Goal: Information Seeking & Learning: Learn about a topic

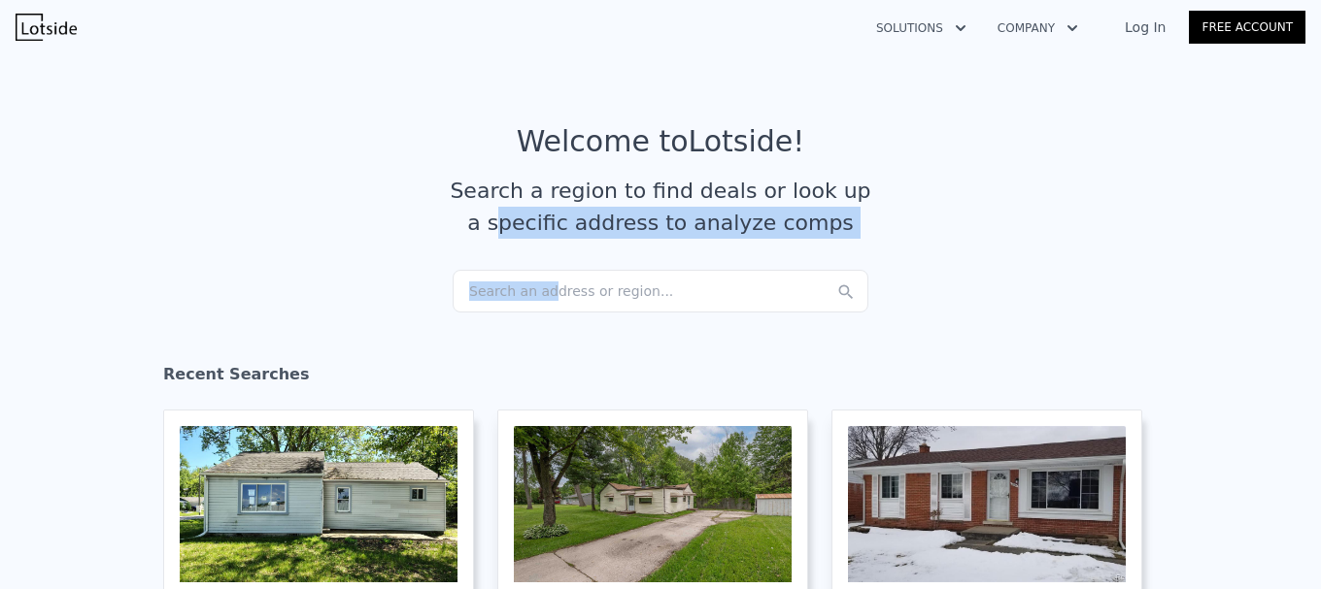
drag, startPoint x: 520, startPoint y: 267, endPoint x: 539, endPoint y: 287, distance: 27.5
click at [537, 270] on article "Welcome to Lotside ! Search a region to find deals or look up a specific addres…" at bounding box center [660, 197] width 1243 height 146
click at [542, 287] on div "Search an address or region..." at bounding box center [661, 291] width 416 height 43
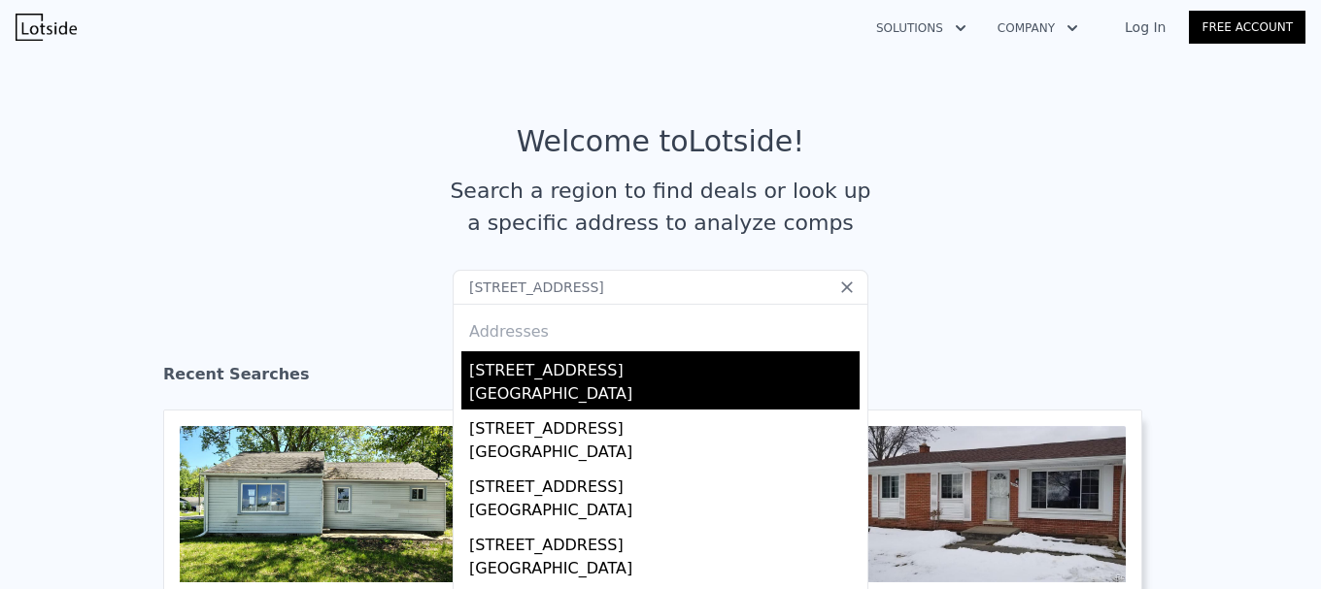
type input "[STREET_ADDRESS]"
click at [713, 378] on div "[STREET_ADDRESS]" at bounding box center [664, 367] width 390 height 31
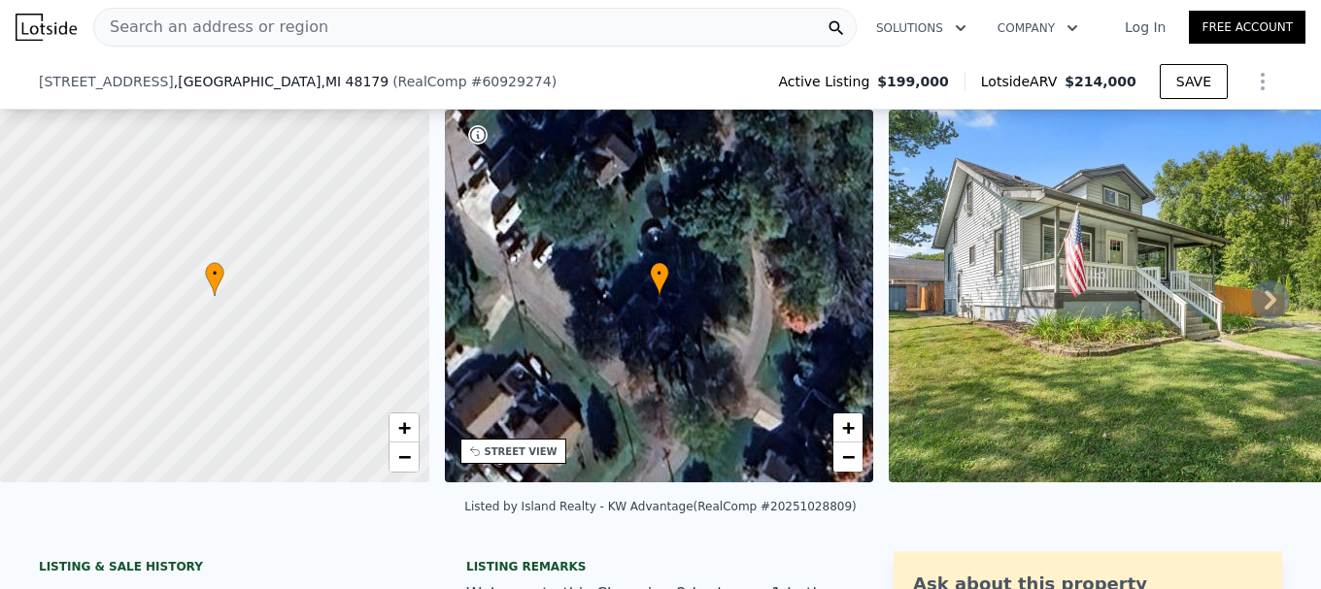
scroll to position [187, 0]
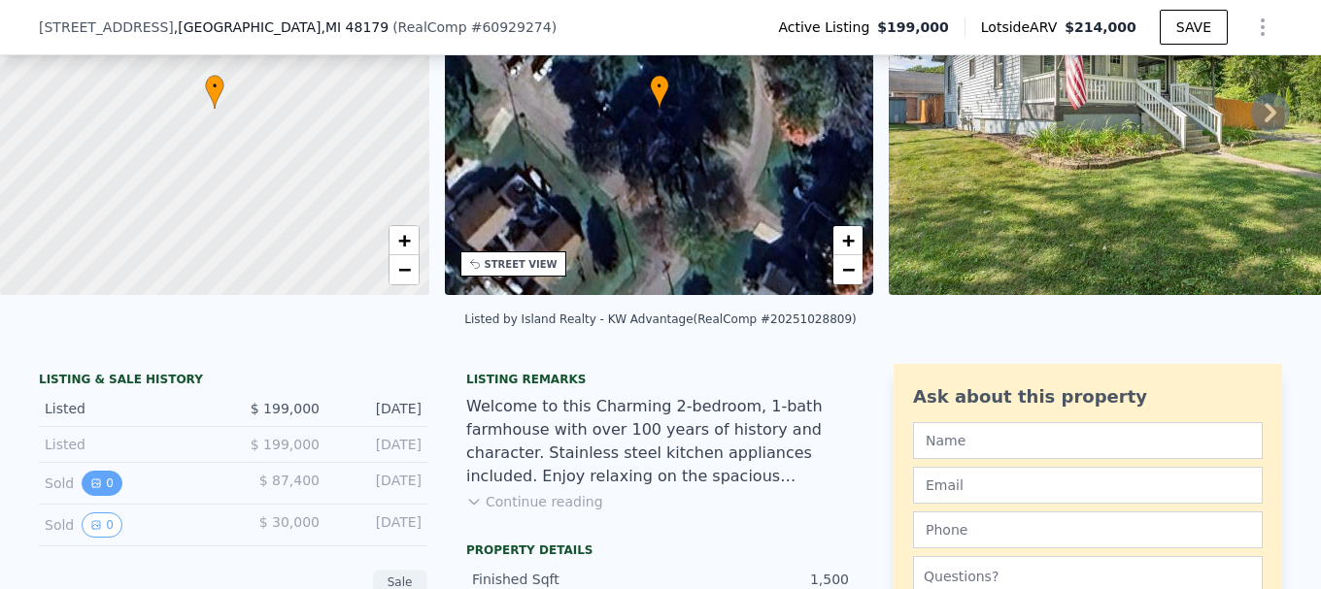
click at [104, 491] on button "0" at bounding box center [102, 483] width 41 height 25
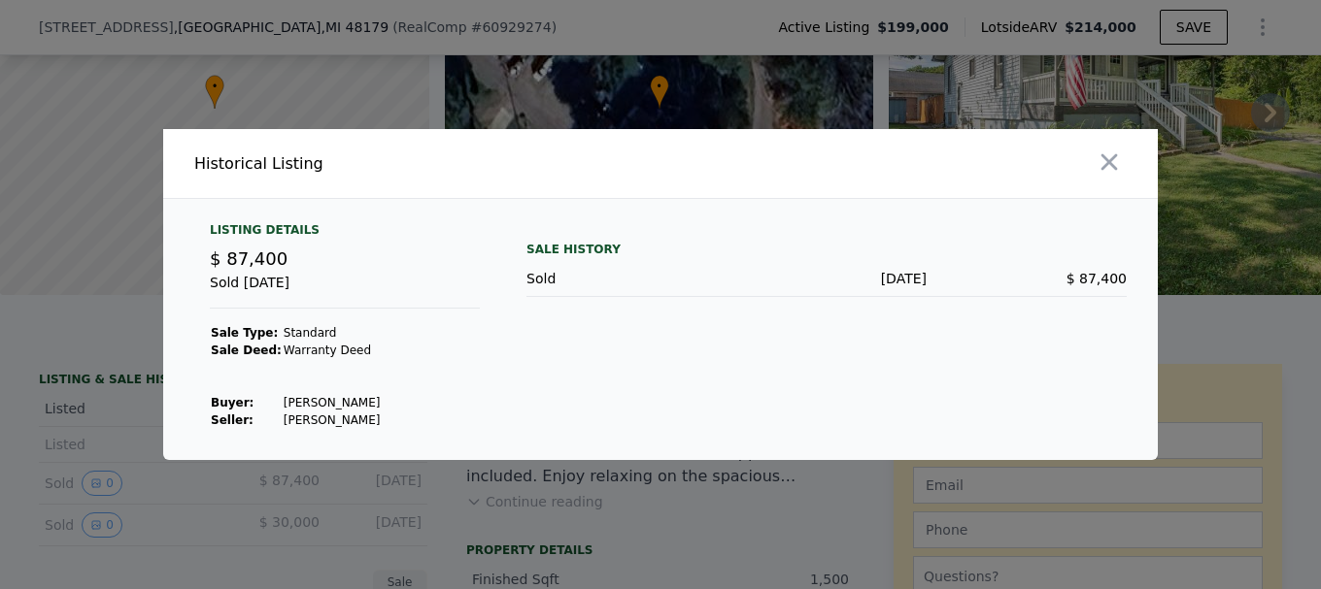
click at [219, 475] on div at bounding box center [660, 294] width 1321 height 589
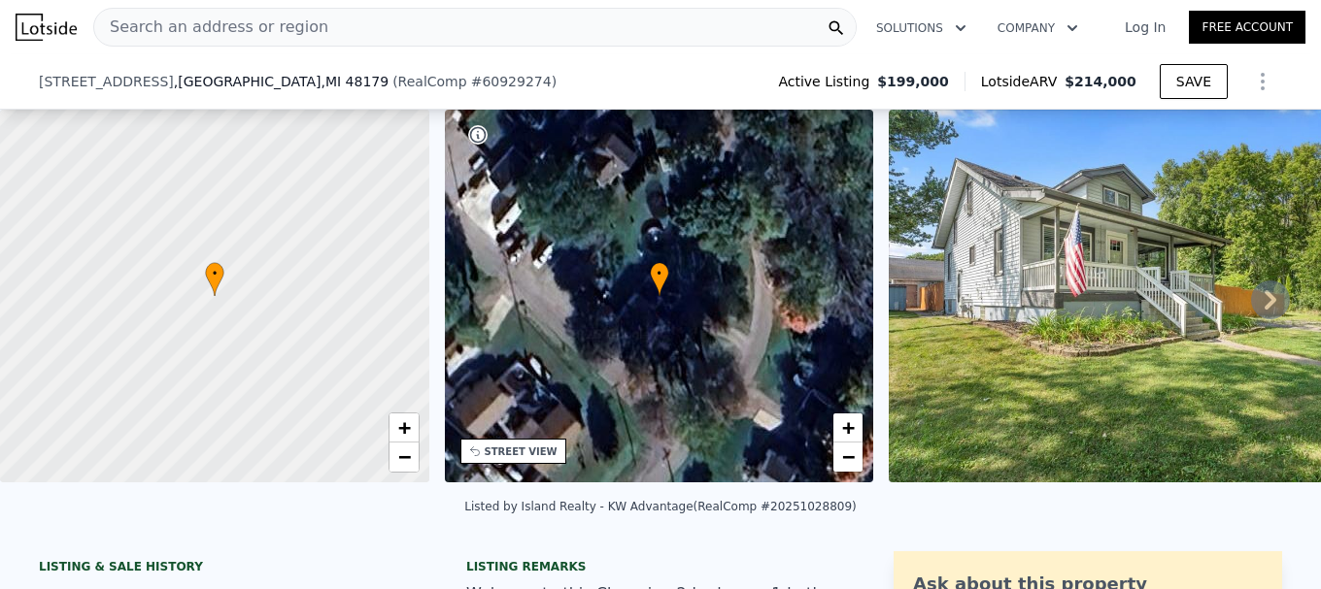
scroll to position [285, 0]
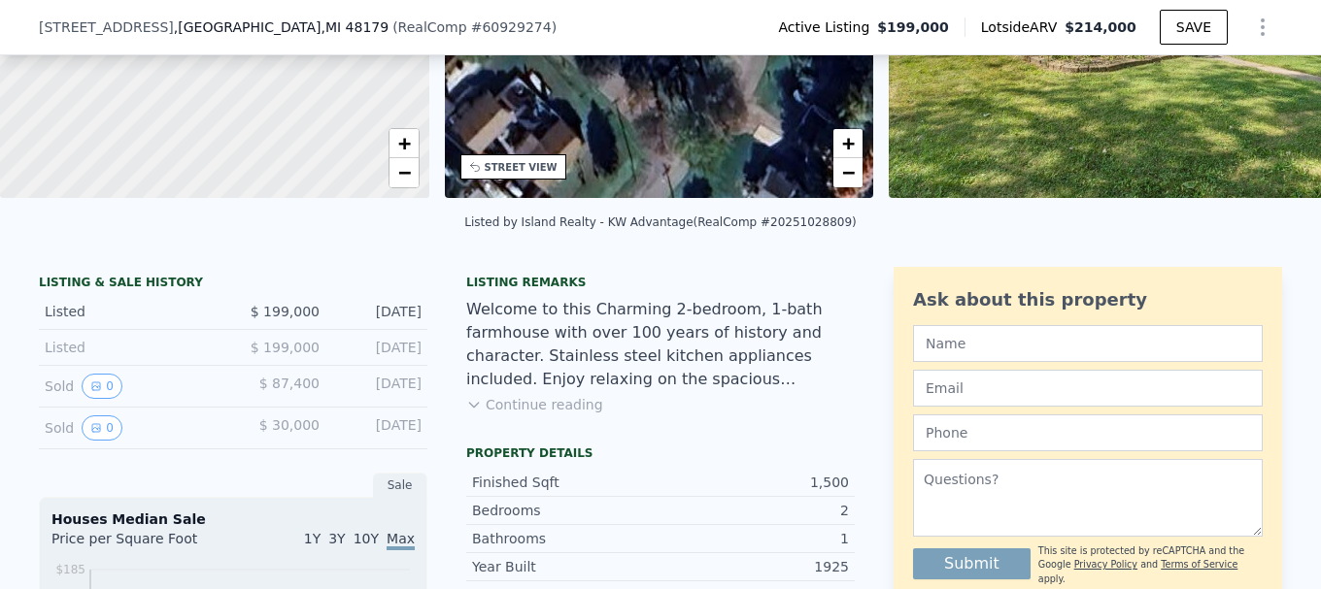
click at [544, 438] on div "Listing remarks Welcome to this Charming 2-bedroom, 1-bath farmhouse with over …" at bounding box center [660, 356] width 388 height 163
click at [551, 415] on button "Continue reading" at bounding box center [534, 404] width 137 height 19
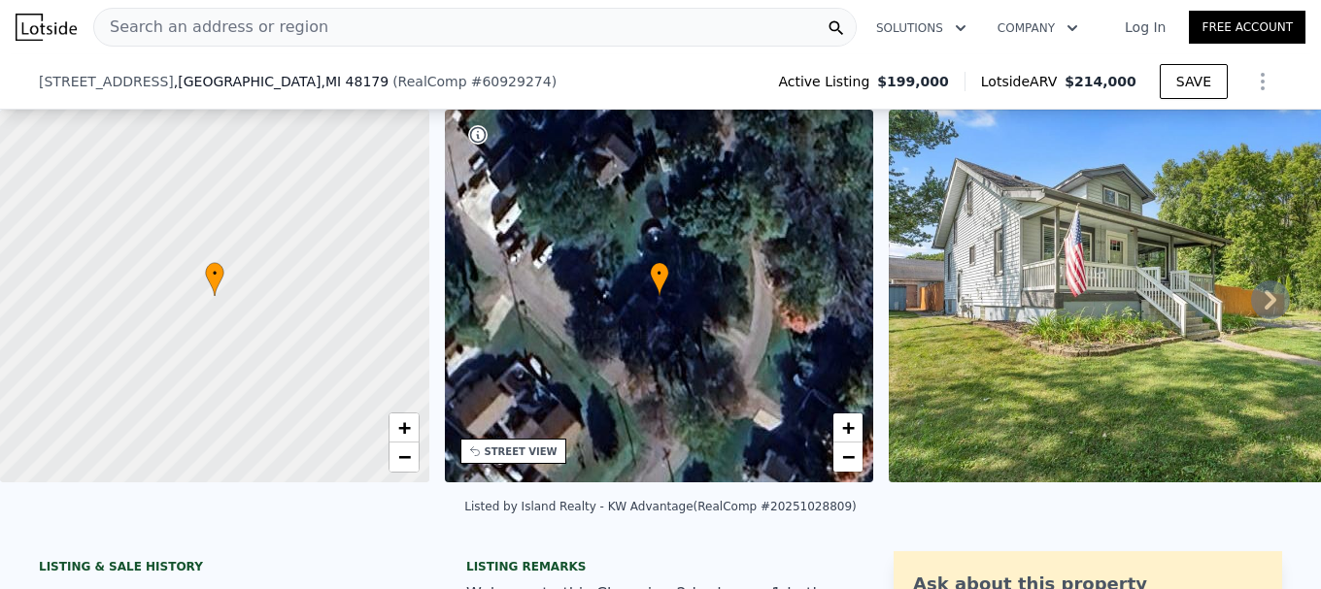
scroll to position [90, 0]
